Goal: Information Seeking & Learning: Find specific fact

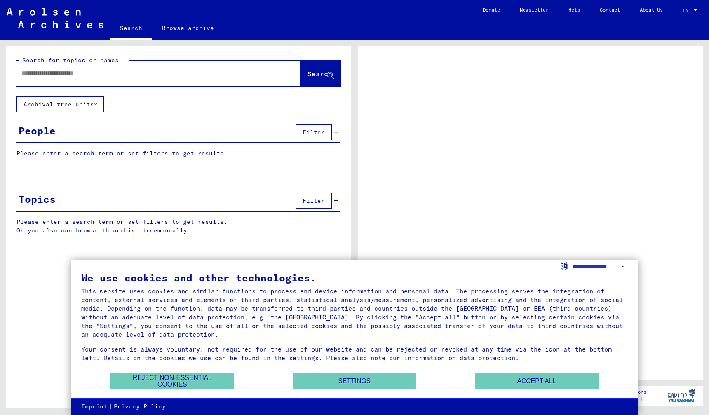
drag, startPoint x: 0, startPoint y: 0, endPoint x: 49, endPoint y: 74, distance: 88.8
click at [49, 74] on input "text" at bounding box center [150, 73] width 259 height 9
type input "******"
click at [536, 379] on button "Accept all" at bounding box center [537, 380] width 124 height 17
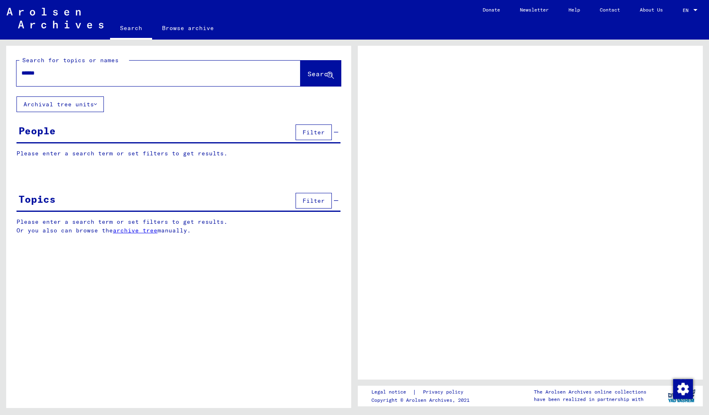
click at [307, 74] on span "Search" at bounding box center [319, 74] width 25 height 8
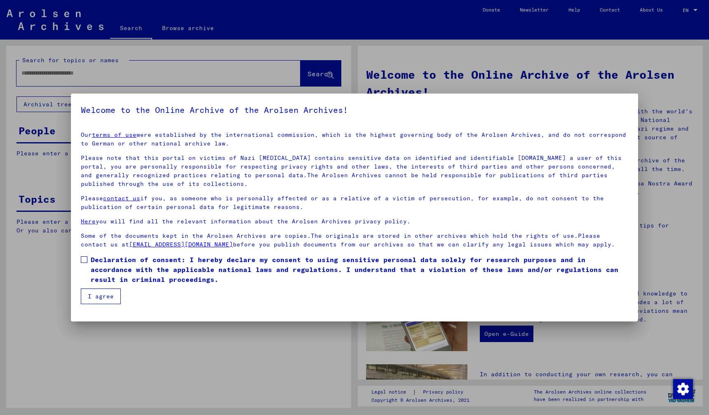
click at [84, 259] on span at bounding box center [84, 259] width 7 height 7
click at [91, 292] on button "I agree" at bounding box center [101, 296] width 40 height 16
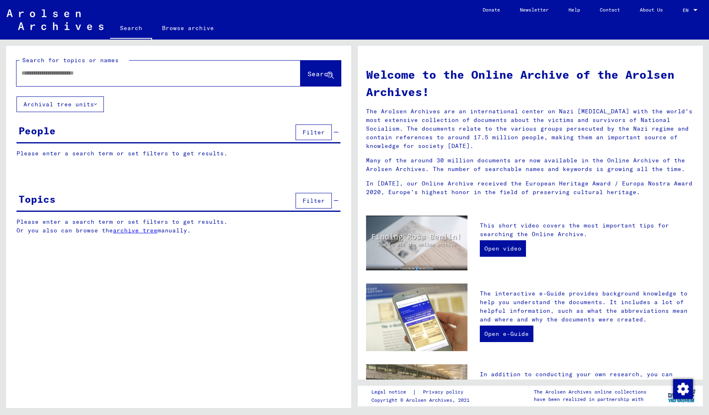
click at [64, 78] on div at bounding box center [145, 73] width 259 height 19
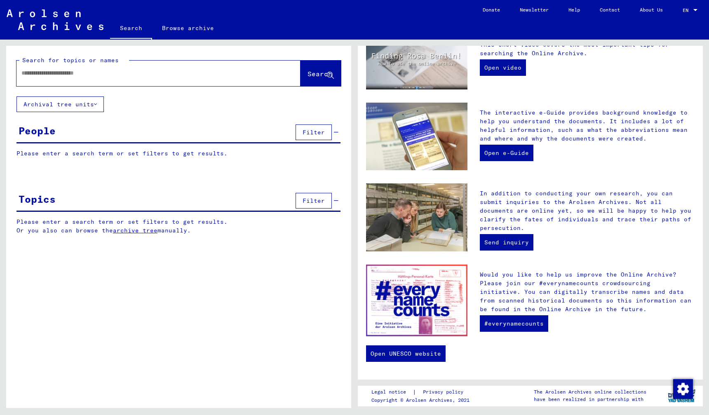
scroll to position [181, 0]
click at [46, 78] on div at bounding box center [145, 73] width 259 height 19
drag, startPoint x: 38, startPoint y: 68, endPoint x: 29, endPoint y: 80, distance: 14.3
click at [38, 68] on div at bounding box center [145, 73] width 259 height 19
click at [31, 75] on input "text" at bounding box center [148, 73] width 254 height 9
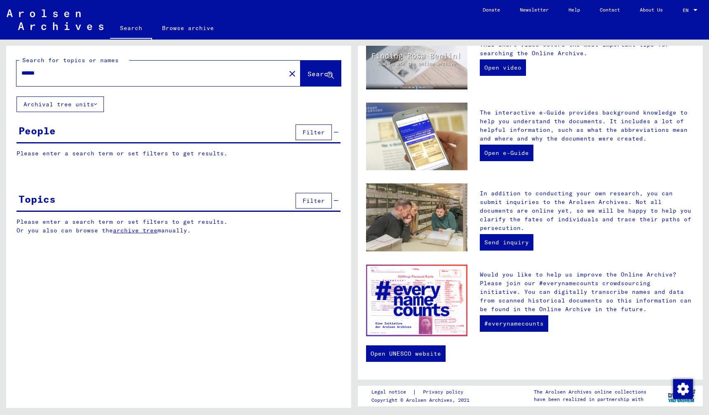
type input "******"
click at [308, 75] on span "Search" at bounding box center [319, 74] width 25 height 8
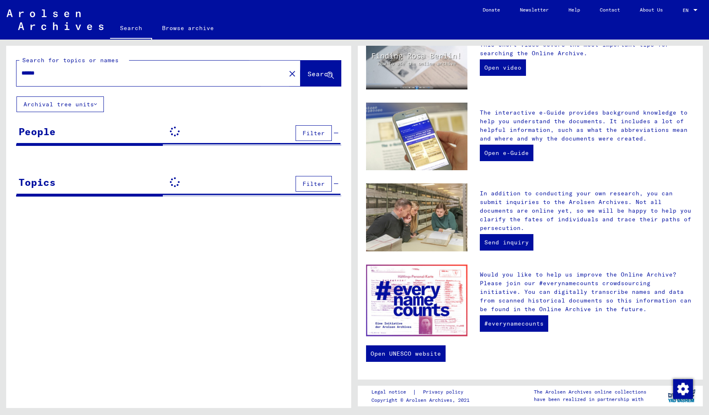
click at [308, 75] on span "Search" at bounding box center [319, 74] width 25 height 8
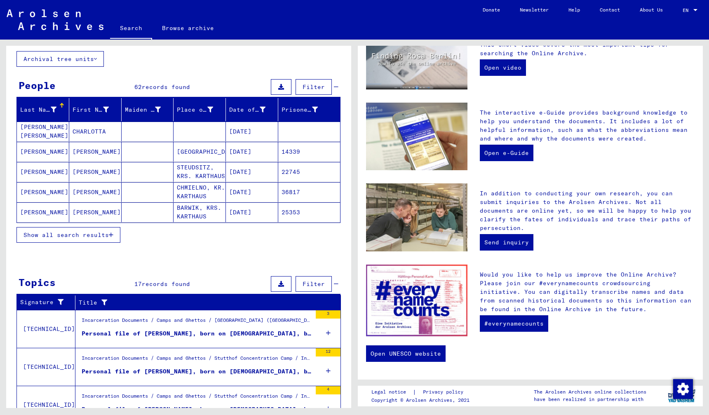
scroll to position [47, 0]
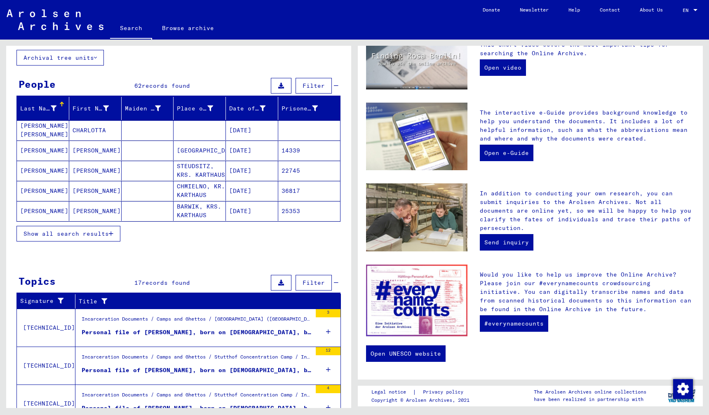
click at [81, 231] on span "Show all search results" at bounding box center [65, 233] width 85 height 7
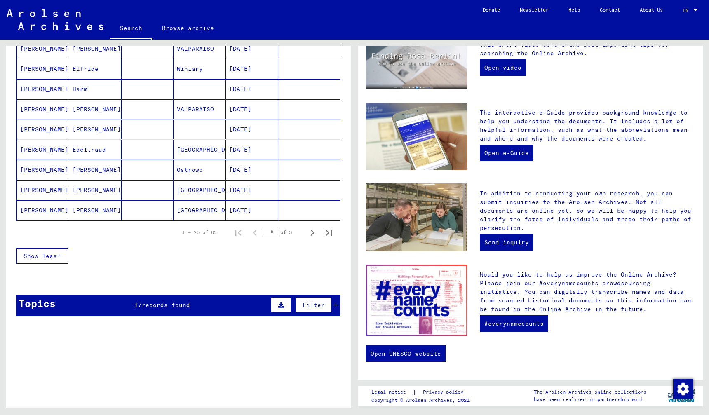
scroll to position [455, 0]
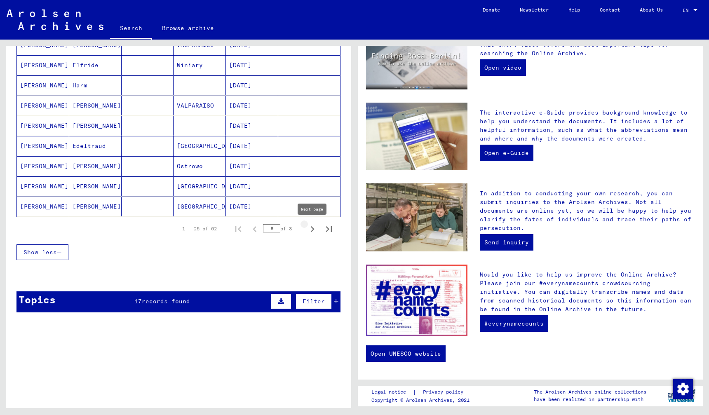
click at [311, 228] on icon "Next page" at bounding box center [313, 229] width 12 height 12
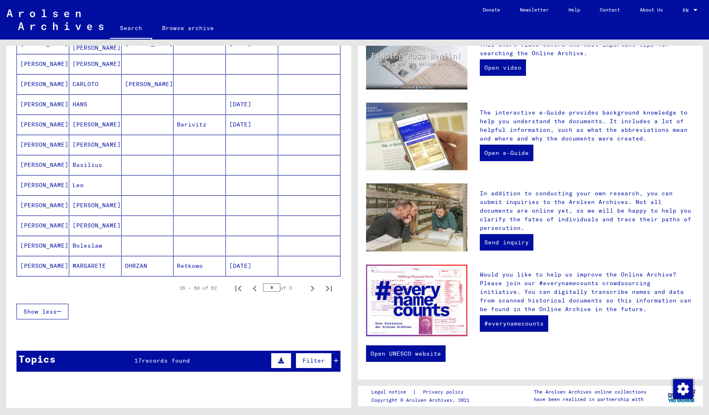
scroll to position [397, 0]
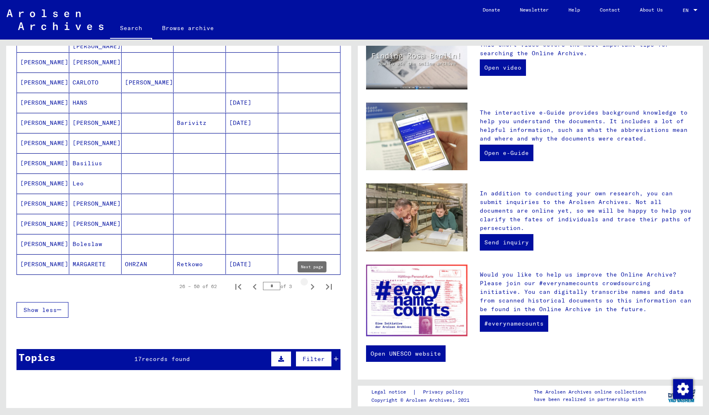
click at [313, 286] on icon "Next page" at bounding box center [313, 287] width 4 height 6
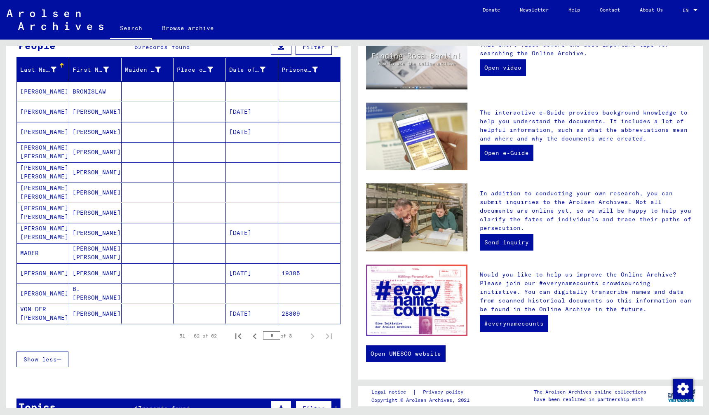
scroll to position [86, 0]
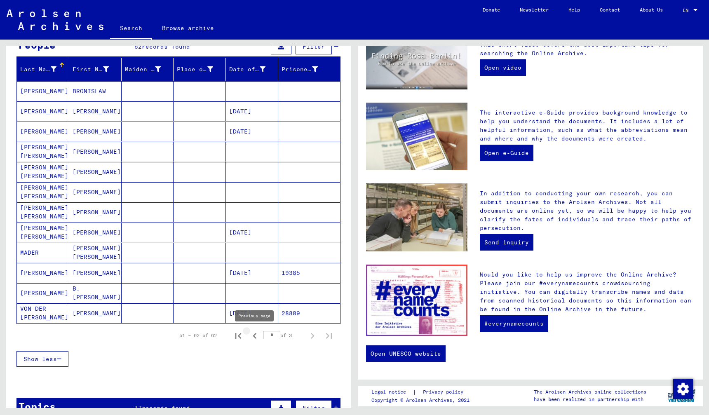
click at [255, 336] on icon "Previous page" at bounding box center [255, 336] width 12 height 12
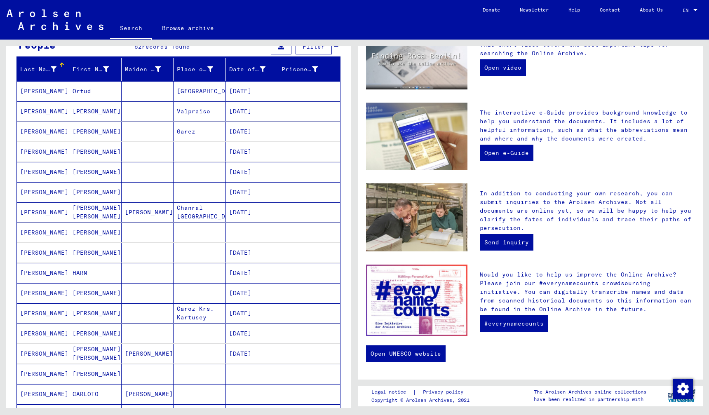
click at [255, 336] on mat-cell "[DATE]" at bounding box center [252, 333] width 52 height 20
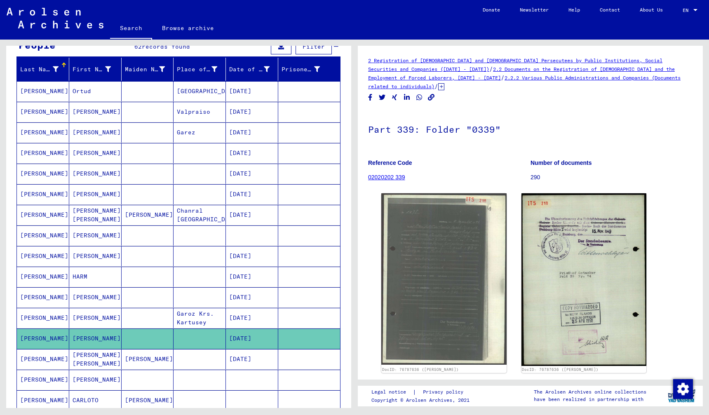
click at [86, 255] on mat-cell "[PERSON_NAME]" at bounding box center [95, 256] width 52 height 20
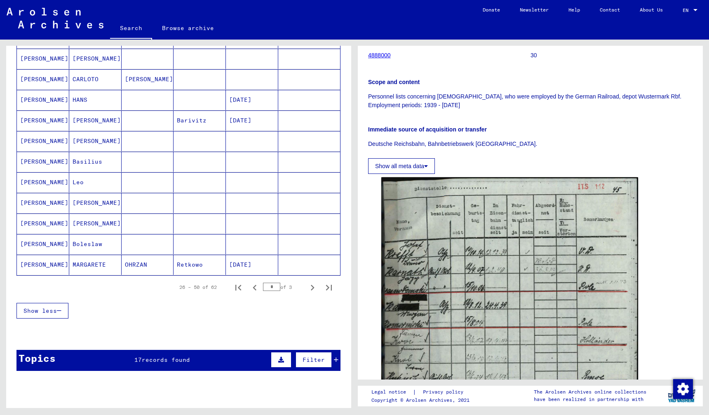
scroll to position [407, 0]
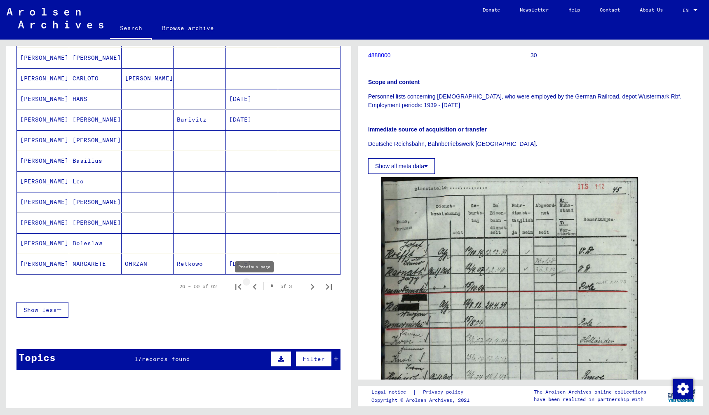
click at [253, 286] on icon "Previous page" at bounding box center [255, 287] width 12 height 12
type input "*"
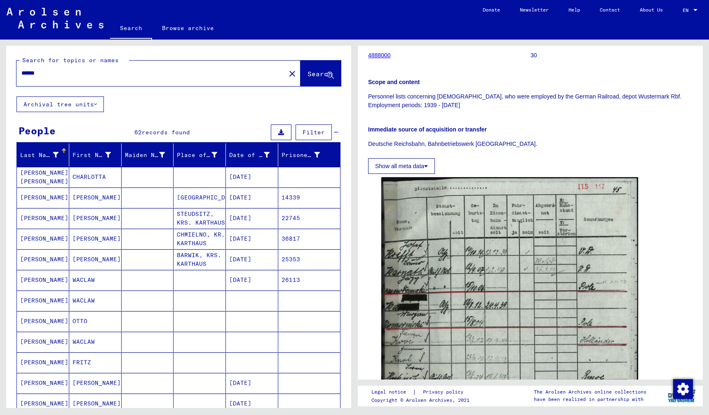
scroll to position [0, 0]
drag, startPoint x: 49, startPoint y: 72, endPoint x: -15, endPoint y: 67, distance: 64.5
click at [0, 67] on html "Search Browse archive Donate Newsletter Help Contact About Us Search Browse arc…" at bounding box center [354, 207] width 709 height 415
click at [320, 75] on span "Search" at bounding box center [319, 74] width 25 height 8
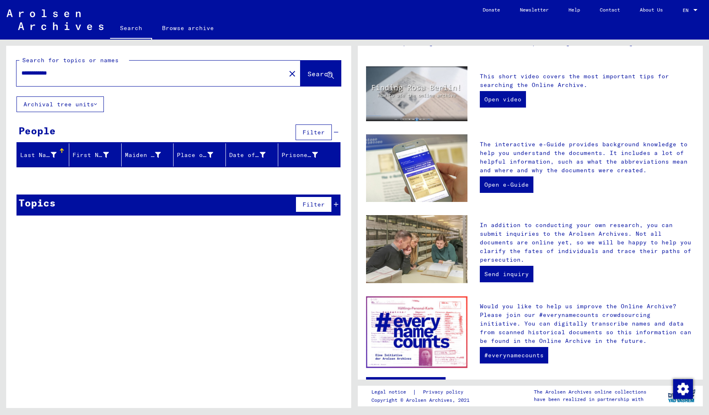
drag, startPoint x: 64, startPoint y: 73, endPoint x: 60, endPoint y: 74, distance: 4.2
click at [60, 74] on input "**********" at bounding box center [148, 73] width 254 height 9
drag, startPoint x: 68, startPoint y: 73, endPoint x: 7, endPoint y: 71, distance: 61.0
click at [7, 71] on div "**********" at bounding box center [178, 71] width 345 height 51
type input "******"
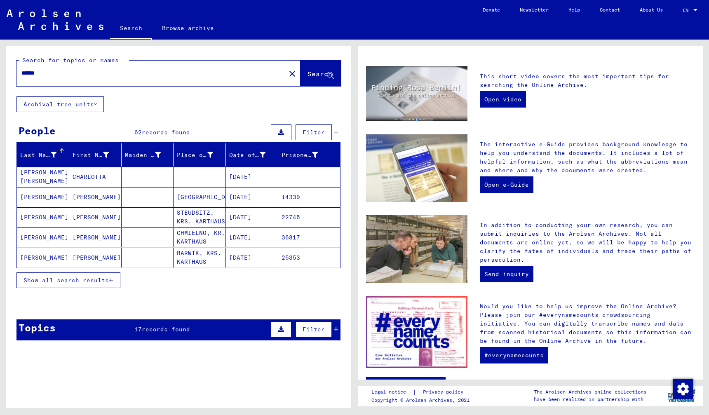
click at [99, 276] on span "Show all search results" at bounding box center [65, 279] width 85 height 7
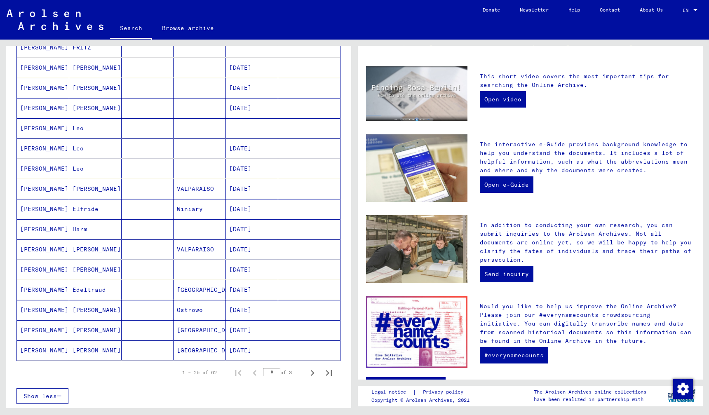
scroll to position [312, 0]
click at [311, 371] on icon "Next page" at bounding box center [313, 372] width 12 height 12
type input "*"
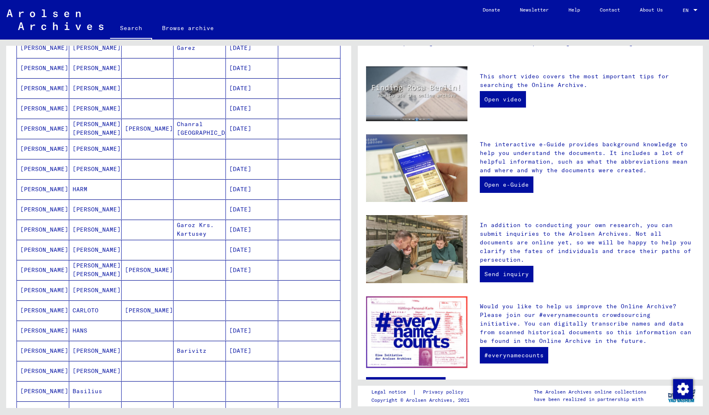
scroll to position [170, 0]
click at [80, 169] on mat-cell "[PERSON_NAME]" at bounding box center [95, 168] width 52 height 20
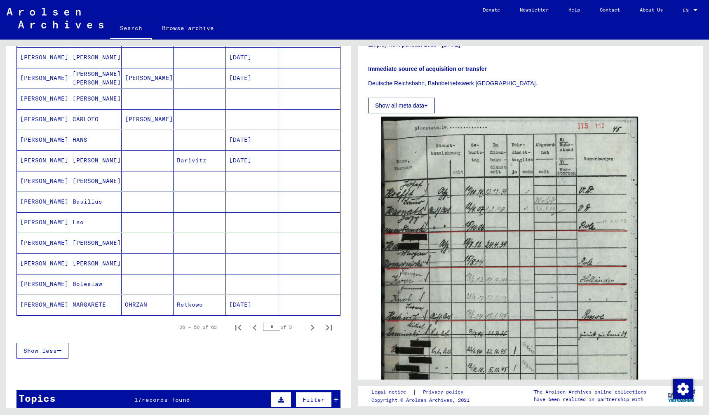
scroll to position [382, 0]
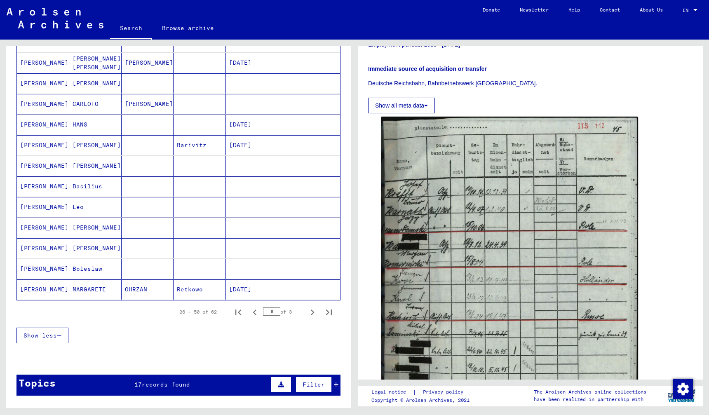
click at [81, 270] on mat-cell "Boleslaw" at bounding box center [95, 269] width 52 height 20
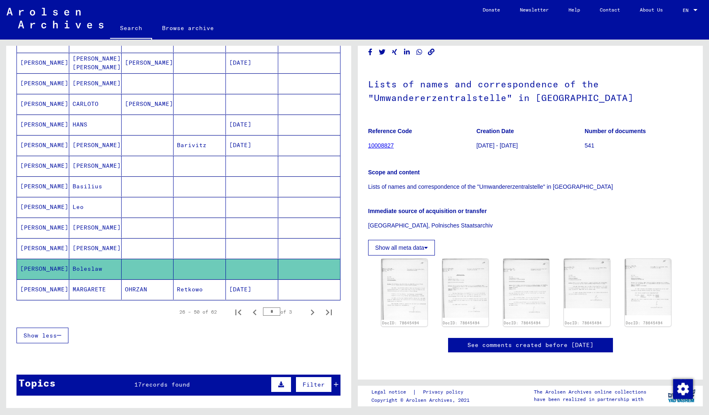
scroll to position [73, 0]
